Goal: Task Accomplishment & Management: Use online tool/utility

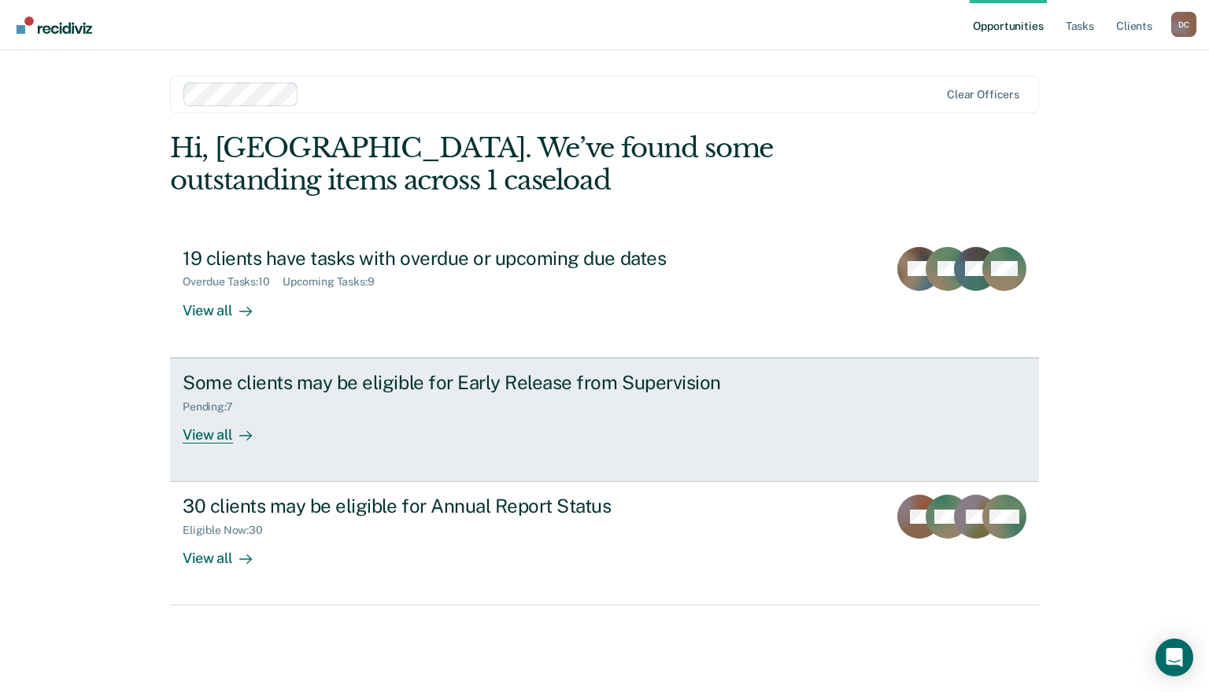
click at [227, 433] on div "View all" at bounding box center [227, 428] width 88 height 31
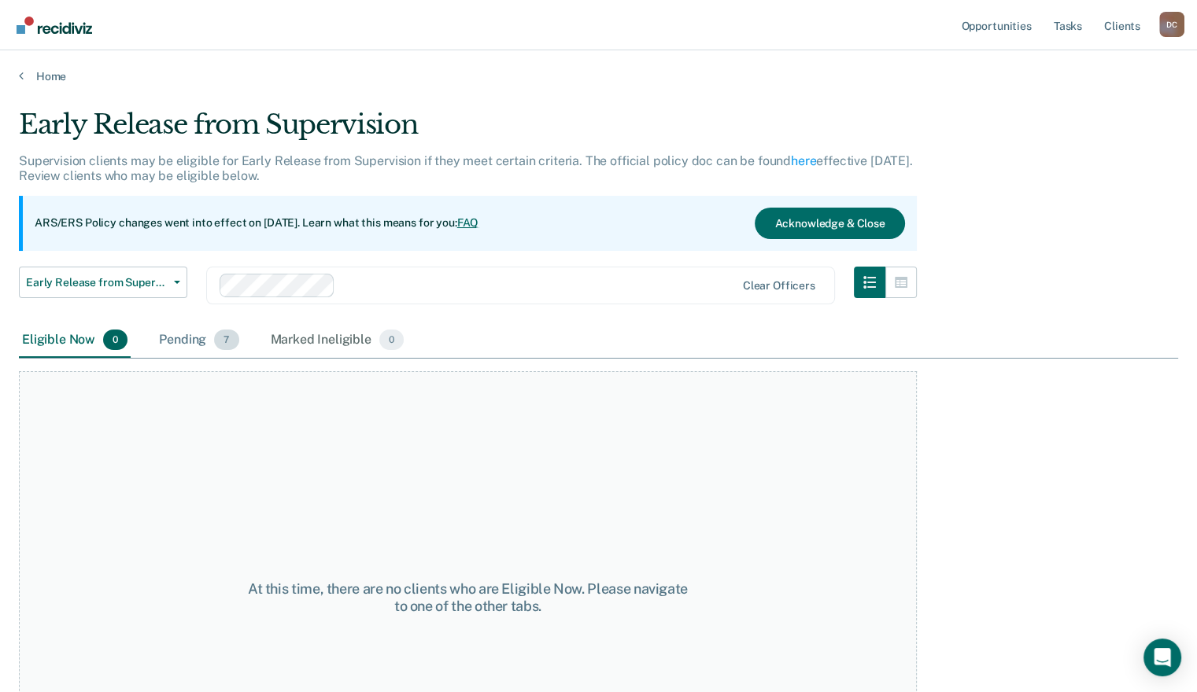
click at [200, 338] on div "Pending 7" at bounding box center [199, 340] width 86 height 35
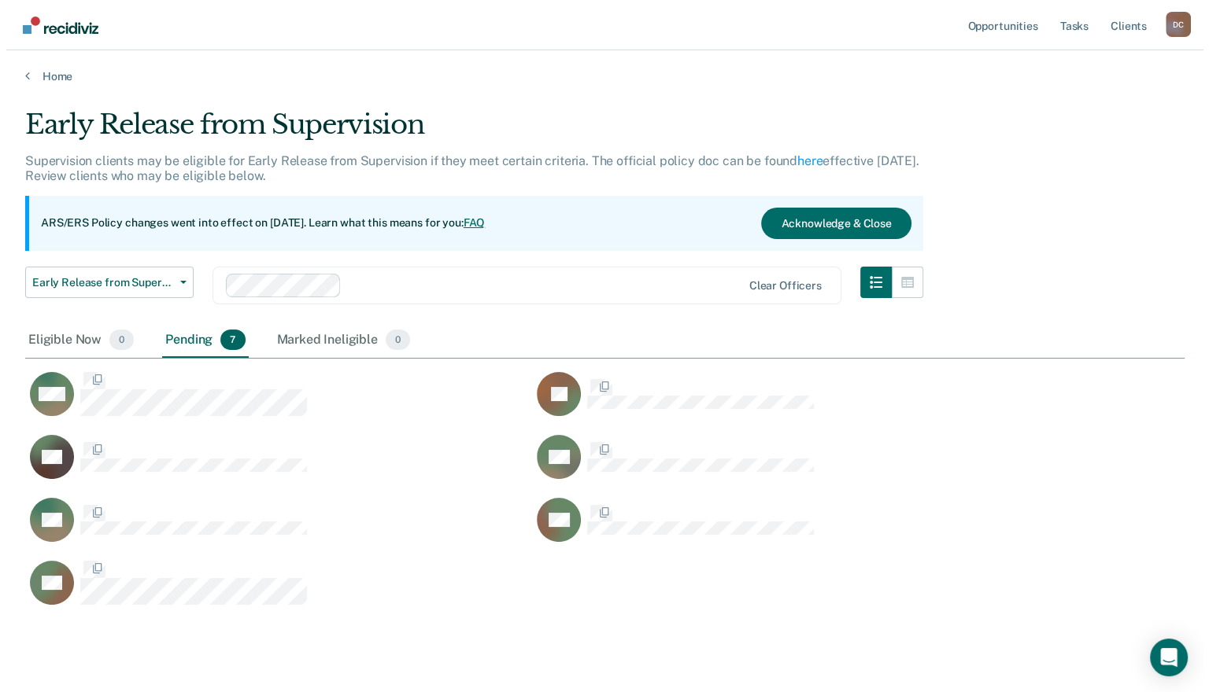
scroll to position [496, 1146]
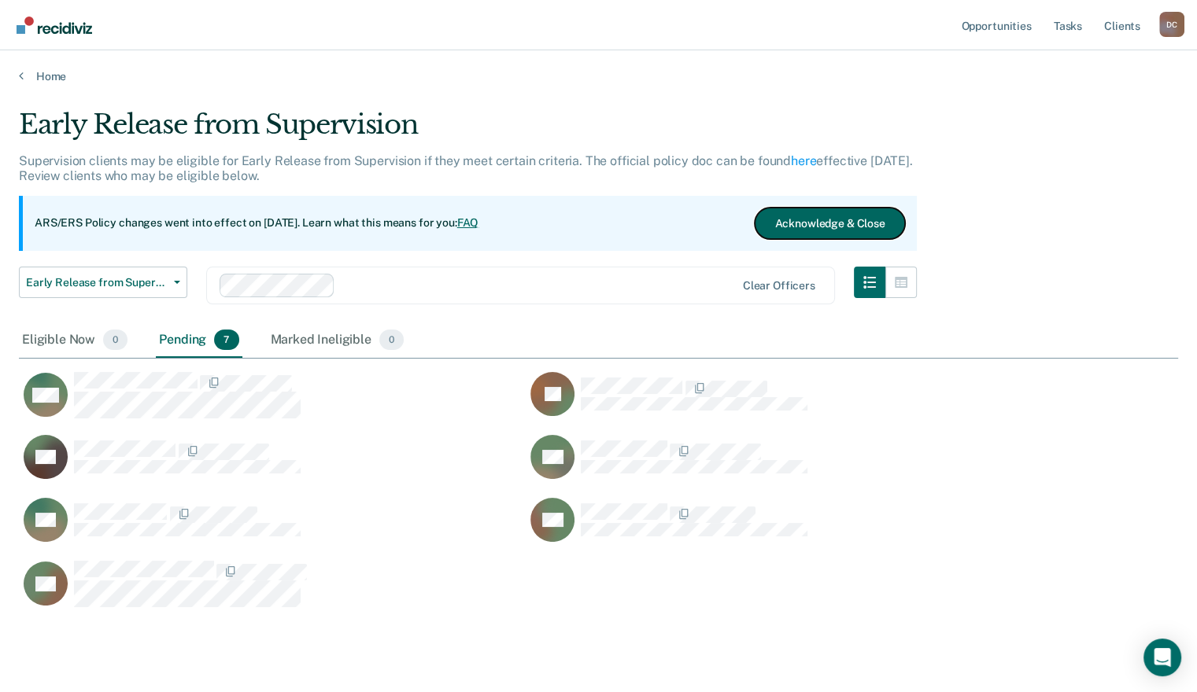
click at [777, 225] on button "Acknowledge & Close" at bounding box center [830, 223] width 150 height 31
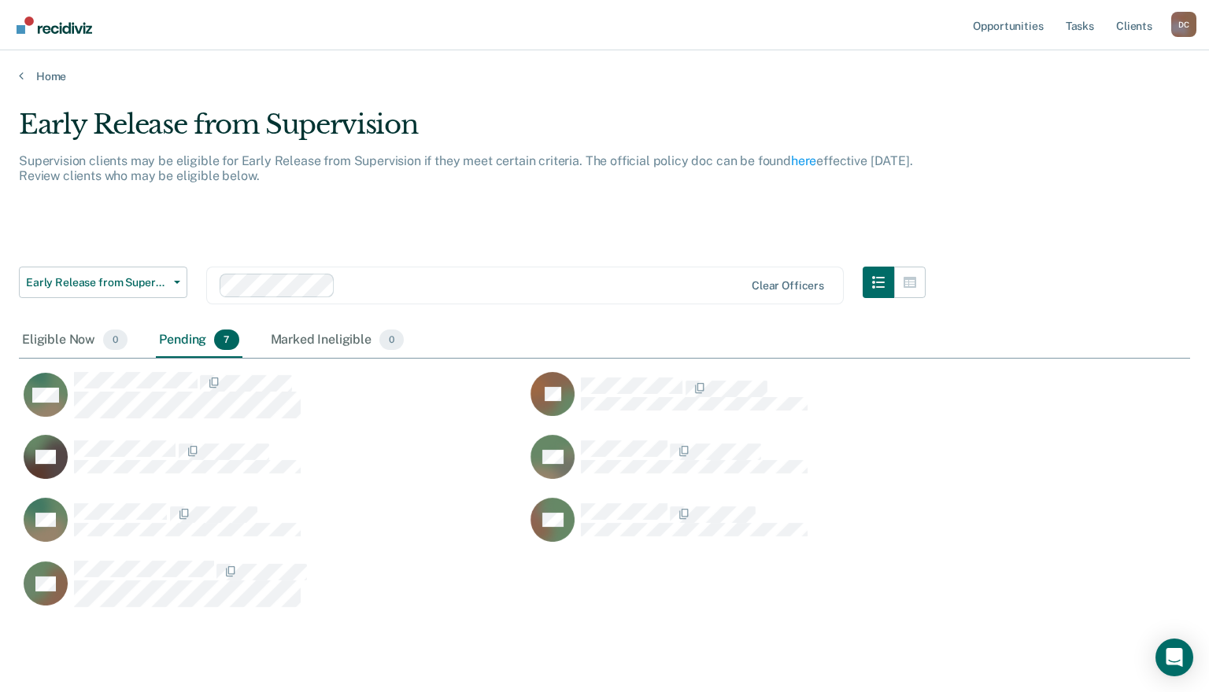
scroll to position [13, 13]
